Goal: Find specific page/section: Find specific page/section

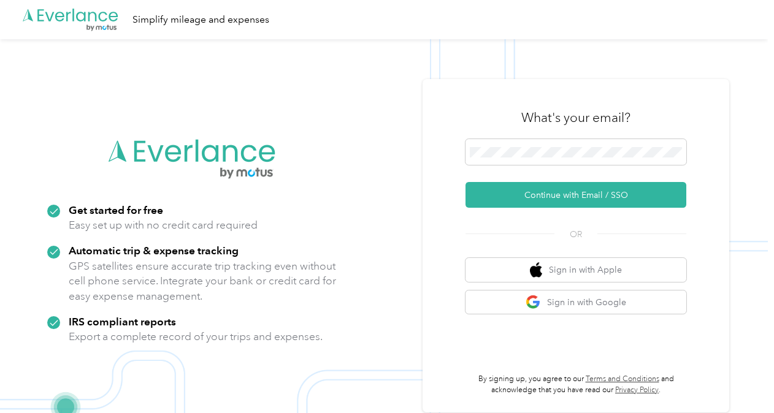
click at [522, 172] on form "Continue with Email / SSO" at bounding box center [575, 173] width 221 height 69
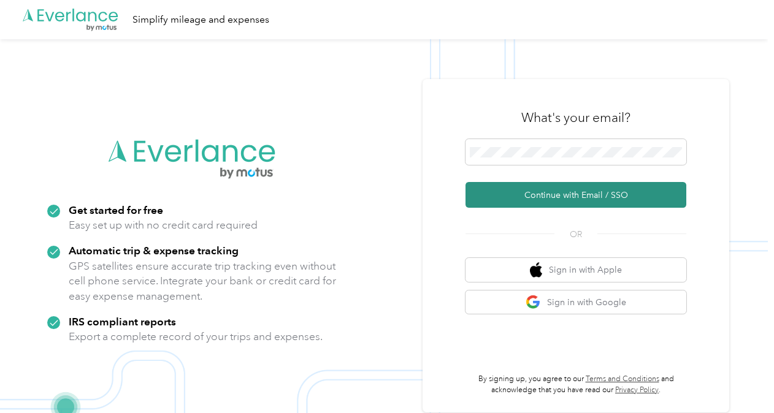
click at [507, 201] on button "Continue with Email / SSO" at bounding box center [575, 195] width 221 height 26
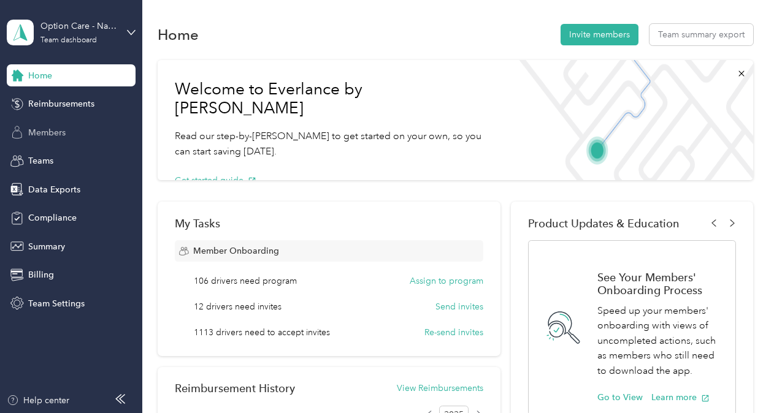
click at [59, 131] on span "Members" at bounding box center [46, 132] width 37 height 13
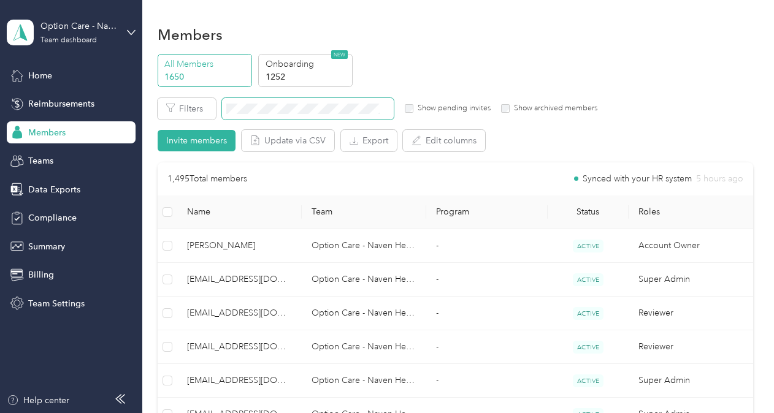
click at [248, 113] on span at bounding box center [308, 108] width 172 height 21
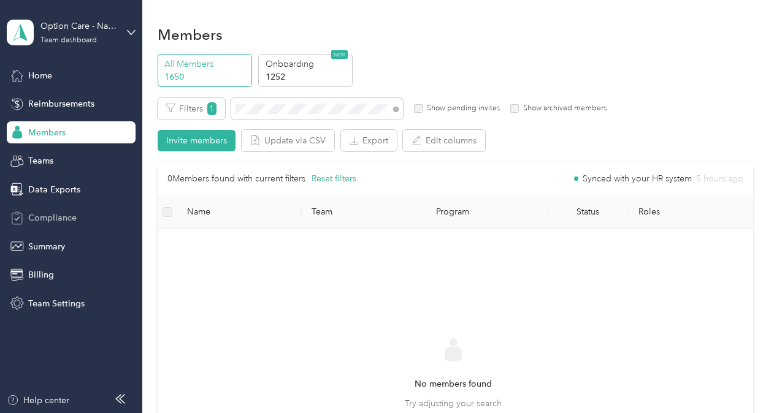
click at [54, 212] on span "Compliance" at bounding box center [52, 218] width 48 height 13
